Goal: Navigation & Orientation: Find specific page/section

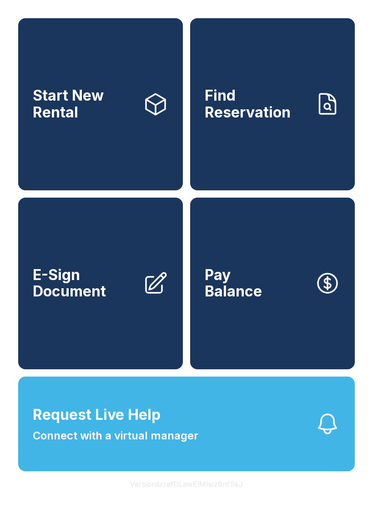
click at [123, 152] on link "Start New Rental" at bounding box center [100, 104] width 165 height 172
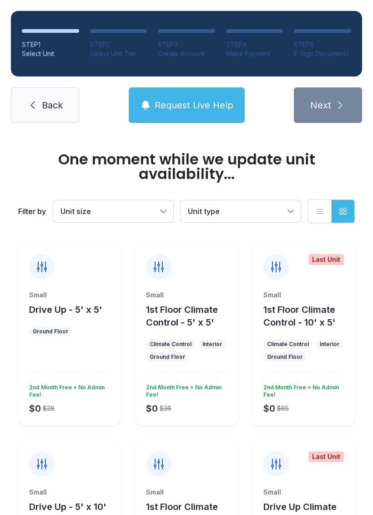
click at [51, 100] on span "Back" at bounding box center [52, 105] width 21 height 13
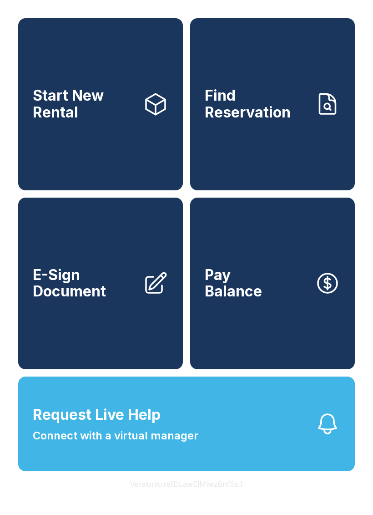
click at [272, 143] on link "Find Reservation" at bounding box center [272, 104] width 165 height 172
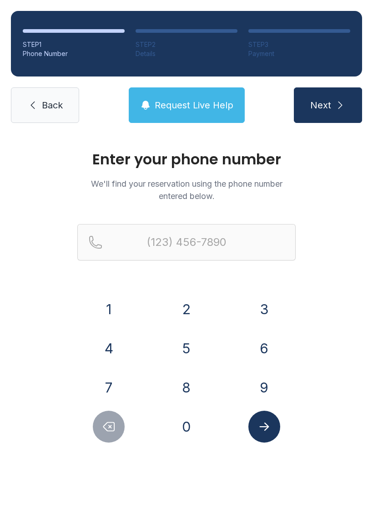
click at [34, 104] on icon at bounding box center [32, 105] width 11 height 11
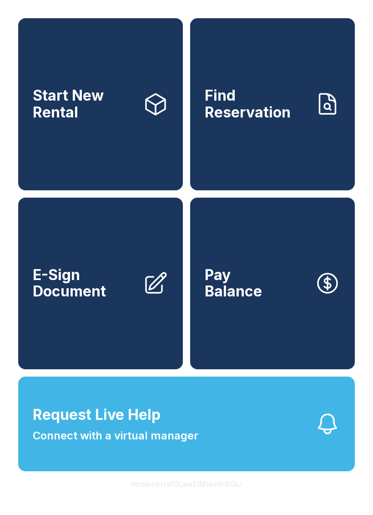
click at [81, 338] on link "E-Sign Document" at bounding box center [100, 283] width 165 height 172
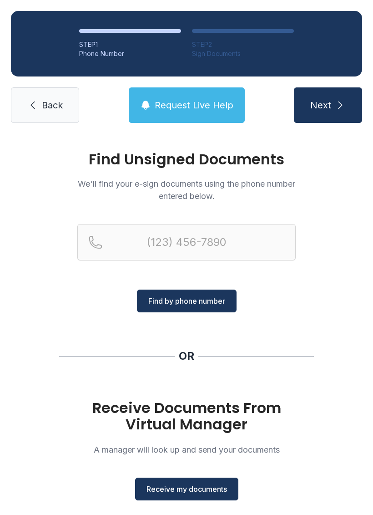
click at [47, 111] on span "Back" at bounding box center [52, 105] width 21 height 13
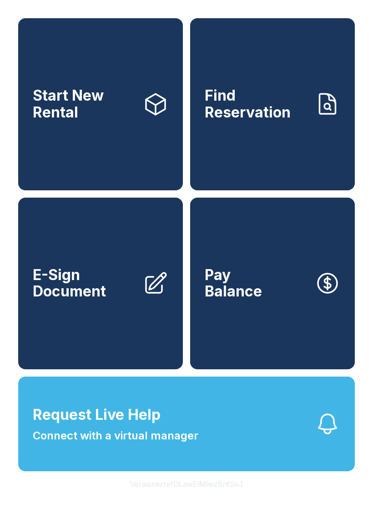
click at [262, 318] on button "Pay Balance" at bounding box center [272, 283] width 165 height 172
click at [155, 444] on span "Connect with a virtual manager" at bounding box center [116, 435] width 166 height 16
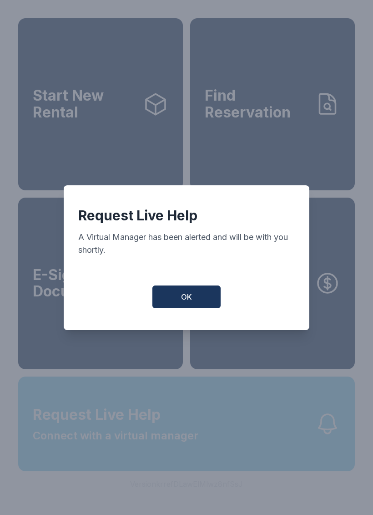
click at [190, 293] on button "OK" at bounding box center [186, 296] width 68 height 23
